Goal: Book appointment/travel/reservation

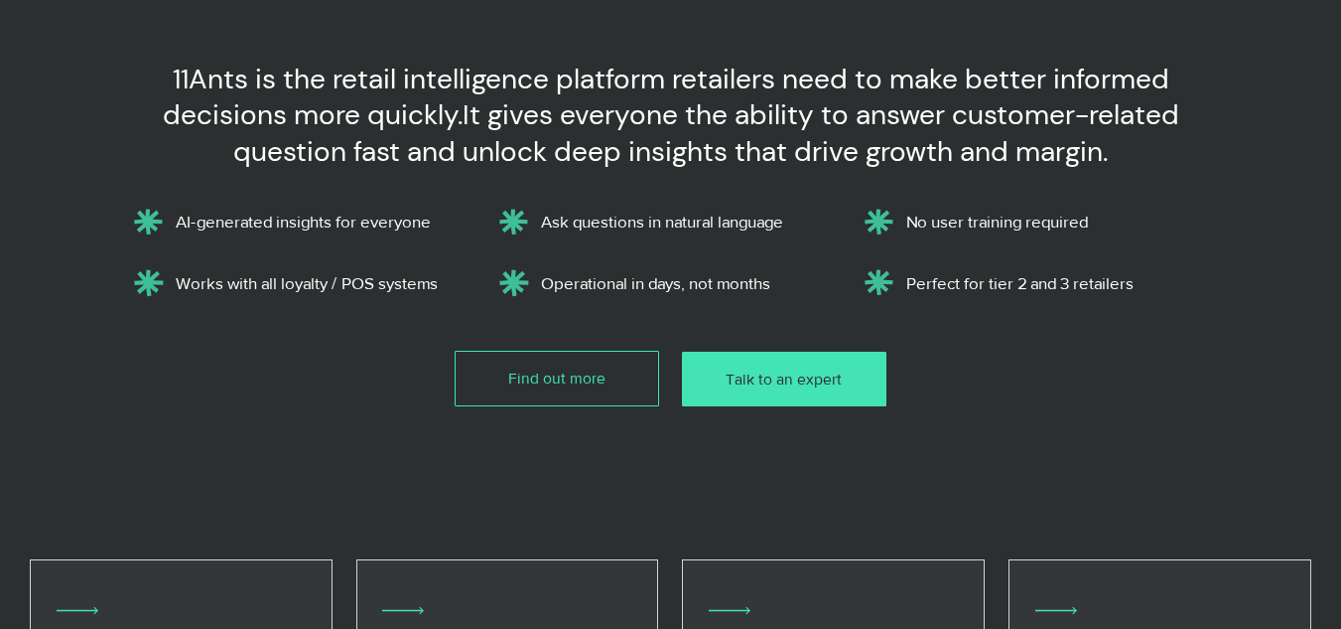
scroll to position [662, 0]
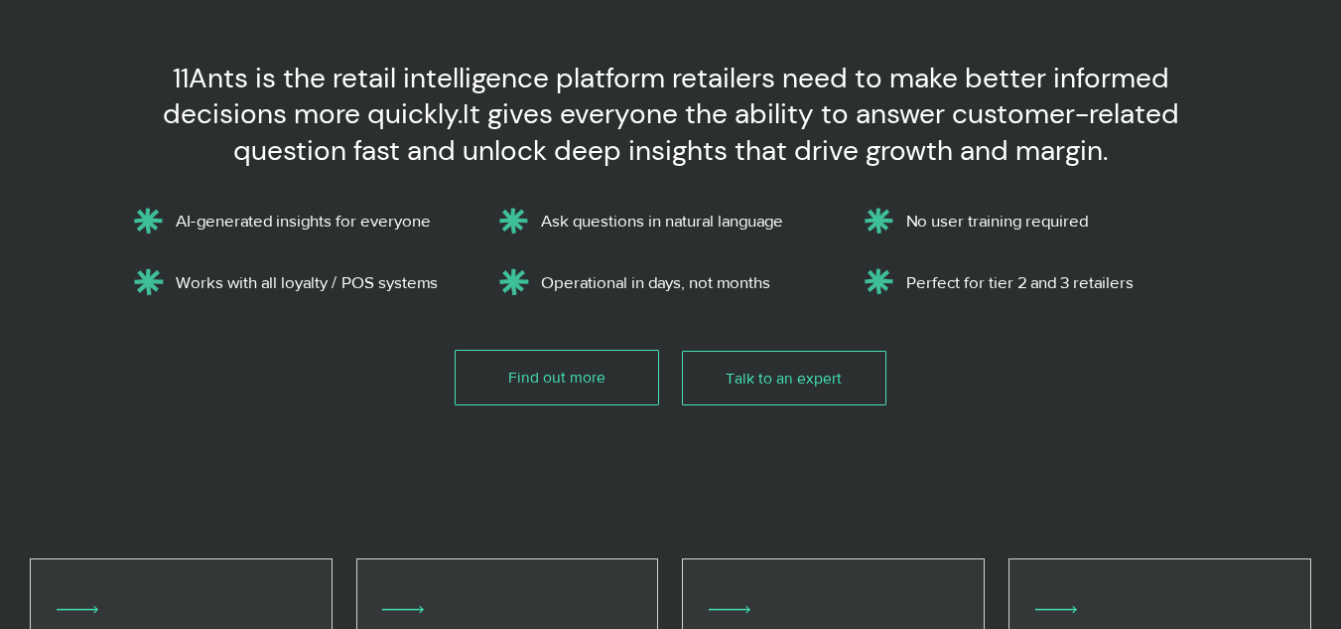
click at [751, 364] on link "Talk to an expert" at bounding box center [784, 378] width 204 height 55
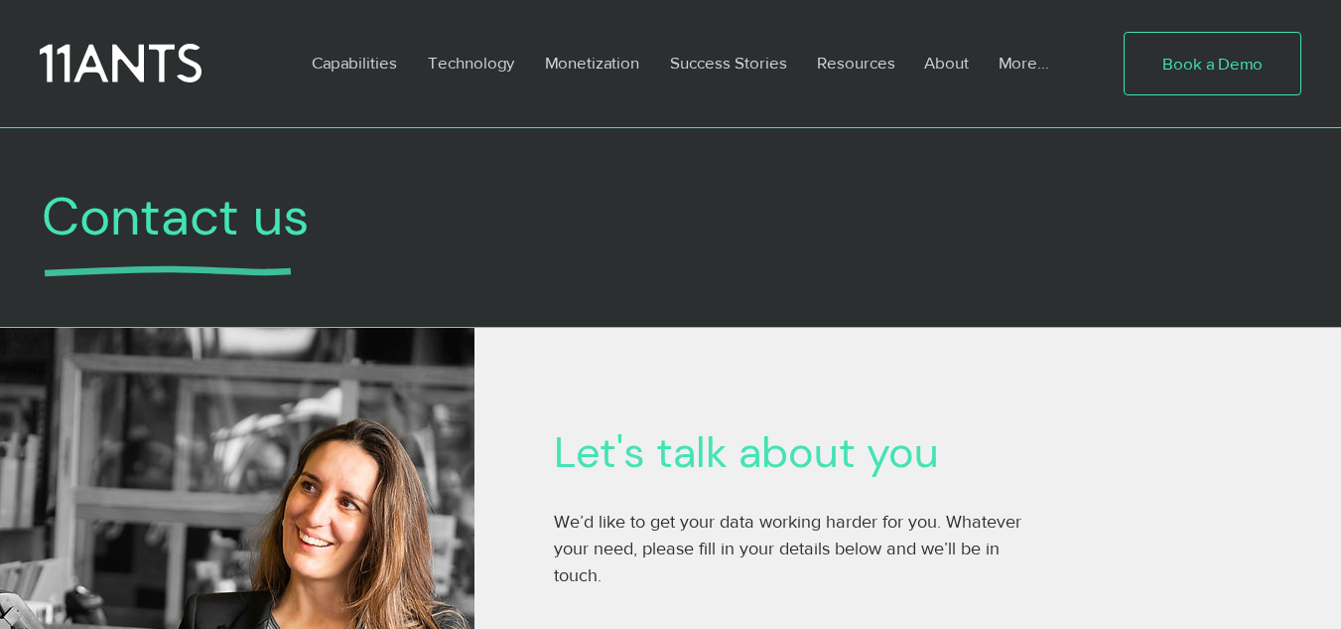
click at [1182, 61] on span "Book a Demo" at bounding box center [1213, 64] width 100 height 24
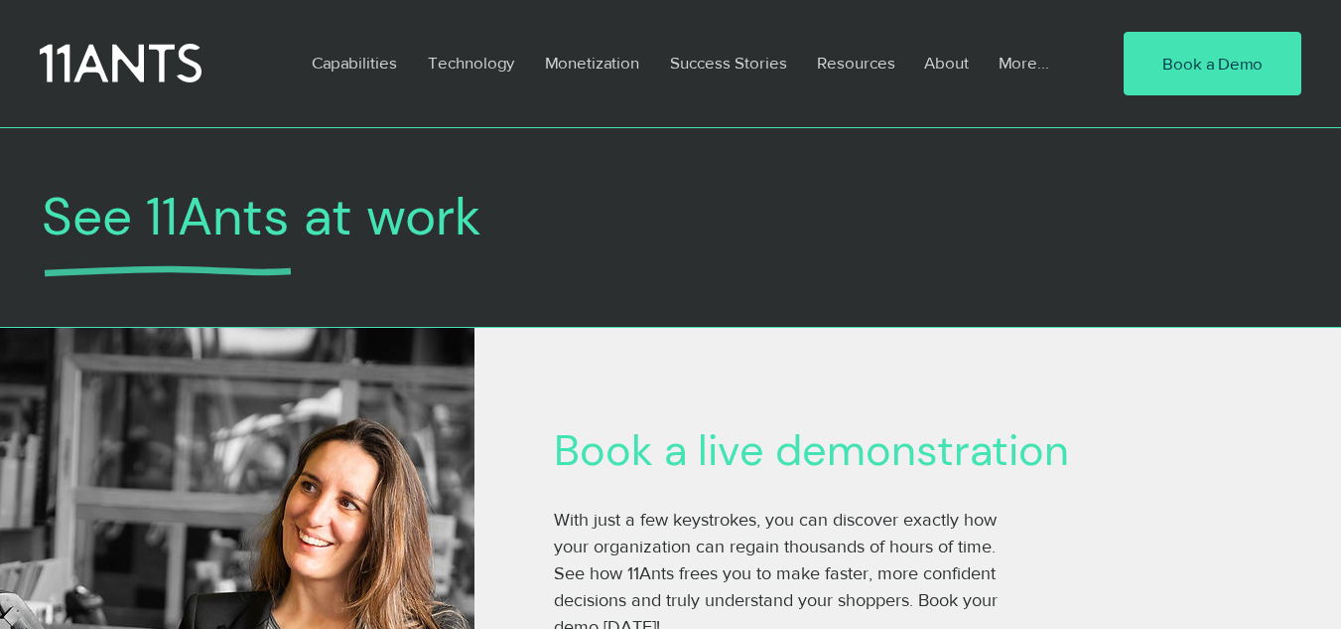
click at [819, 254] on div at bounding box center [670, 235] width 1341 height 173
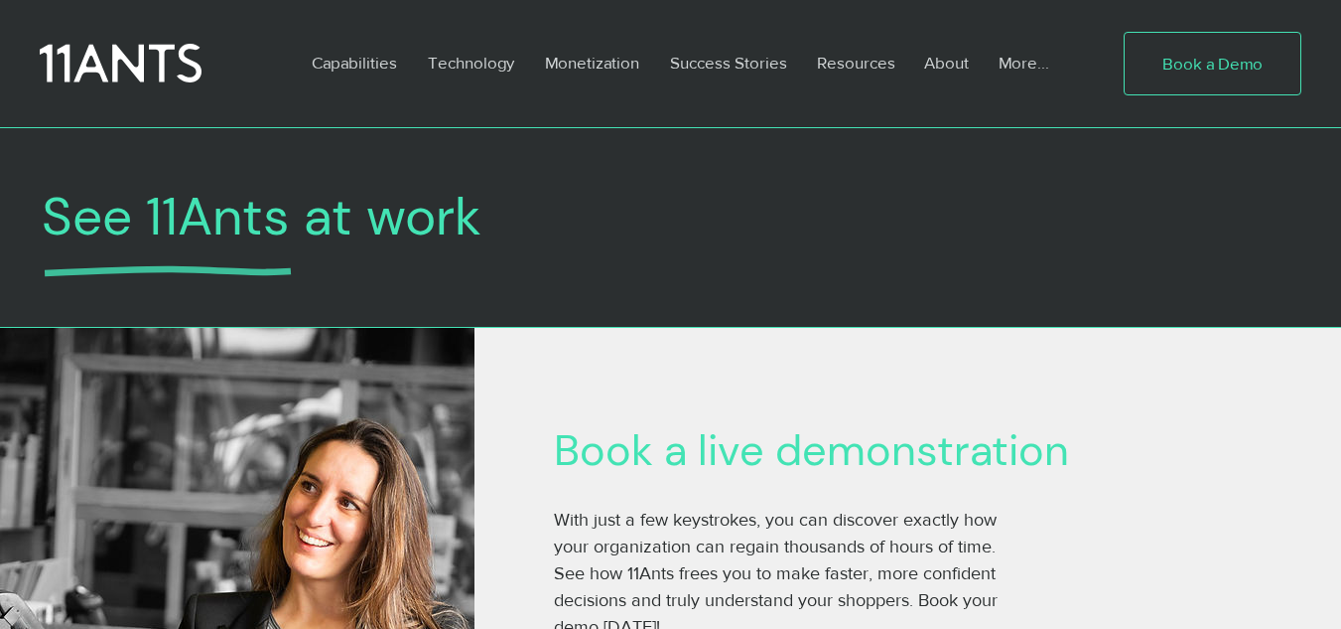
click at [1213, 67] on span "Book a Demo" at bounding box center [1213, 64] width 100 height 24
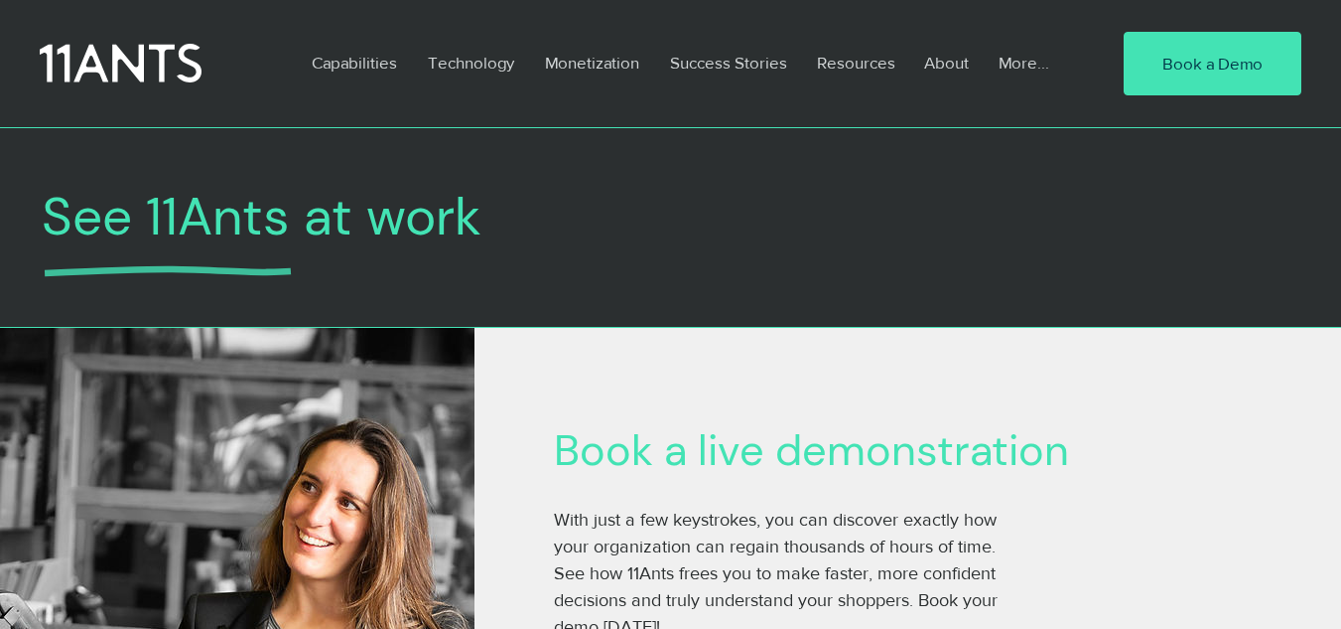
click at [246, 115] on div at bounding box center [670, 63] width 1341 height 127
click at [1244, 105] on div at bounding box center [670, 63] width 1341 height 127
